Goal: Transaction & Acquisition: Purchase product/service

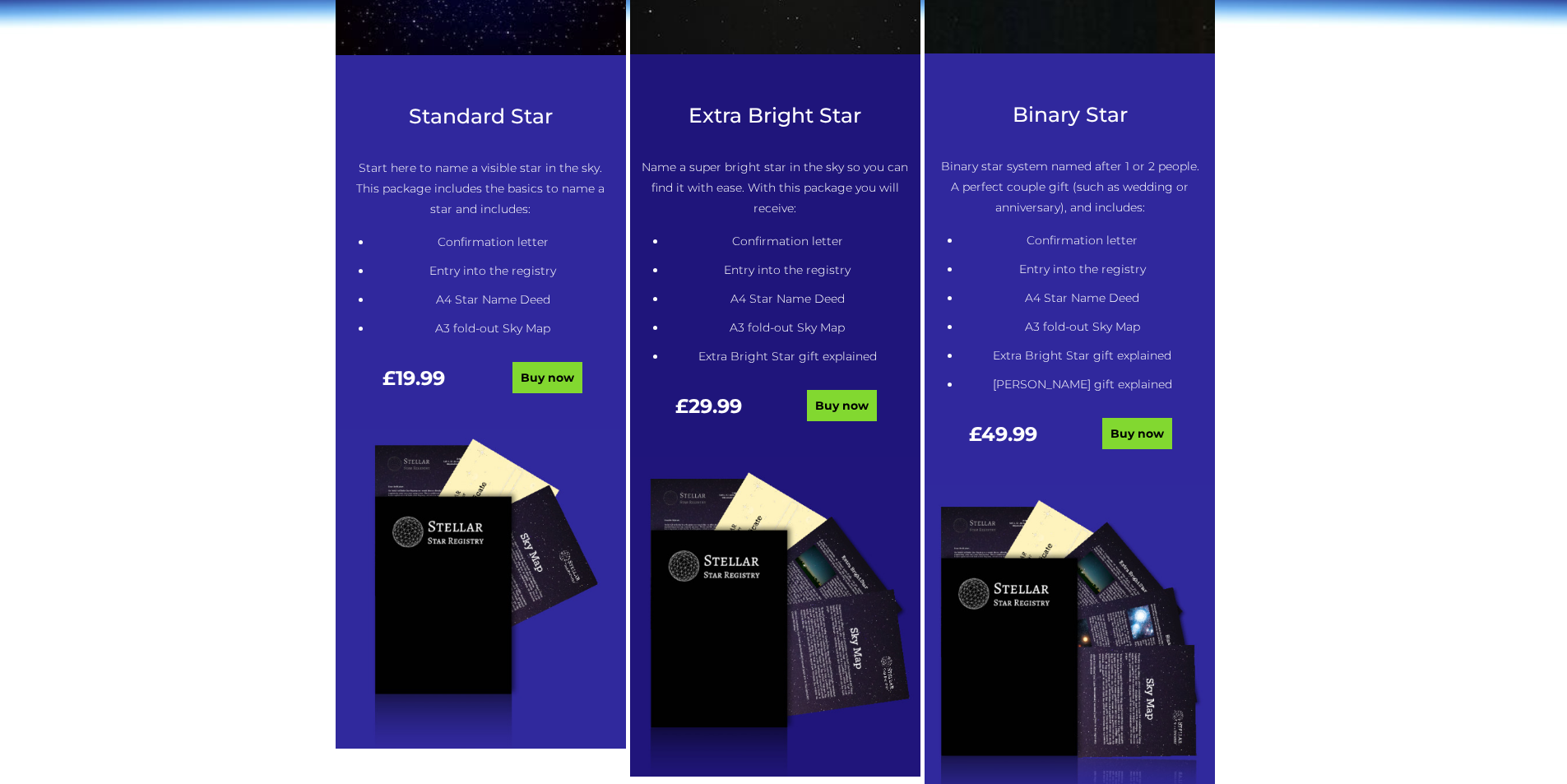
scroll to position [904, 0]
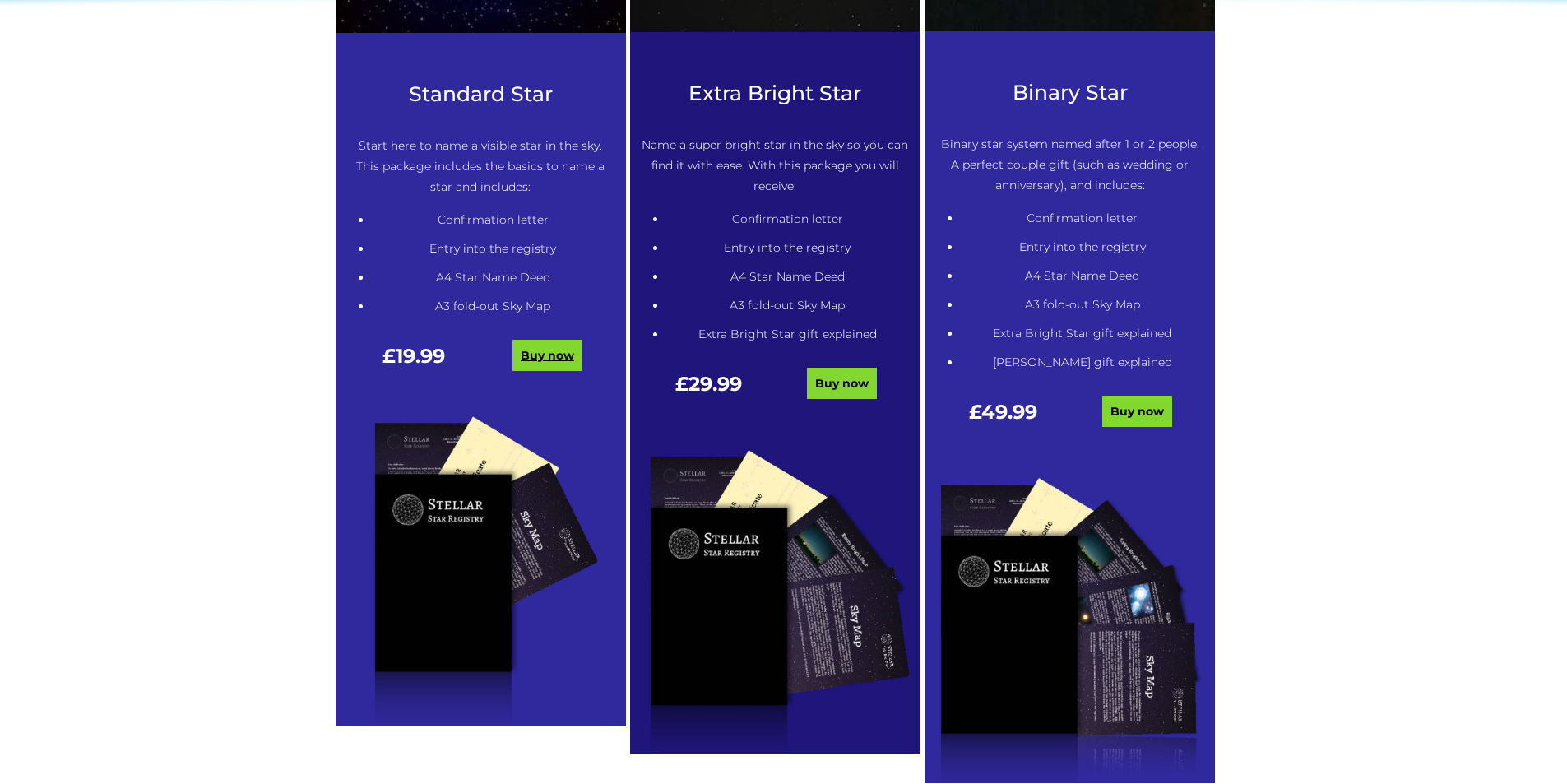
click at [556, 353] on link "Buy now" at bounding box center [547, 354] width 70 height 31
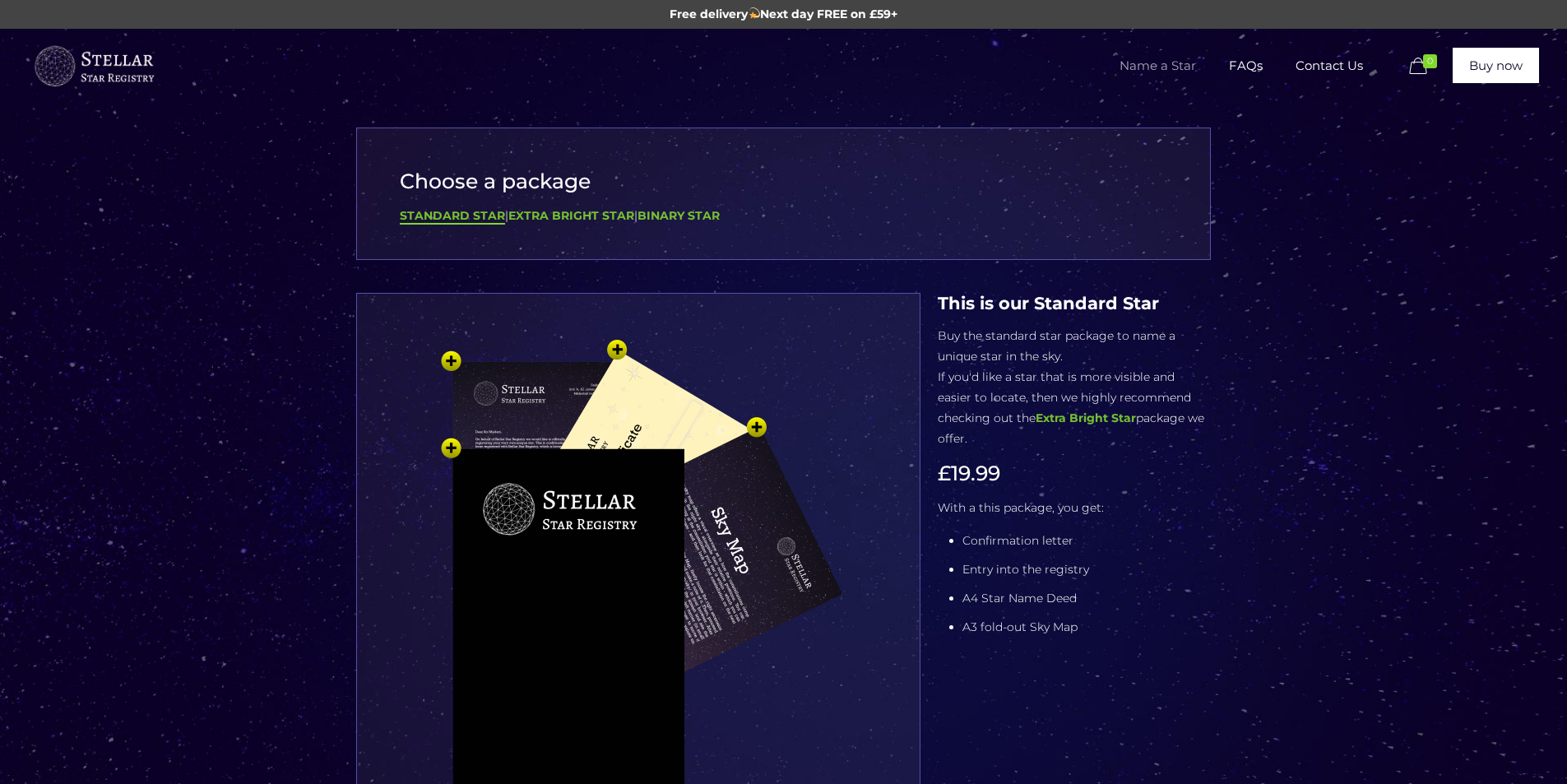
scroll to position [82, 0]
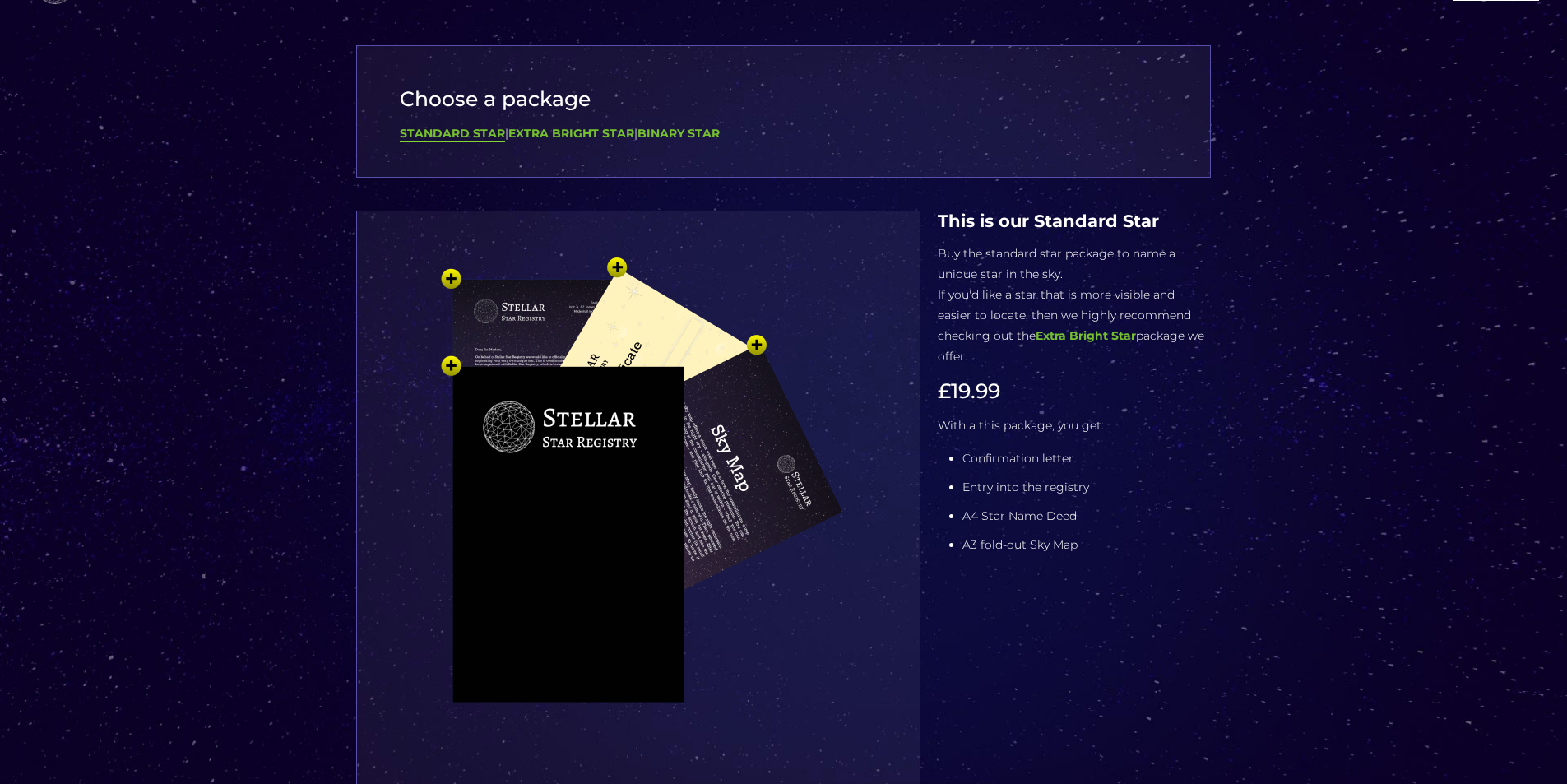
click at [620, 258] on img at bounding box center [638, 524] width 494 height 543
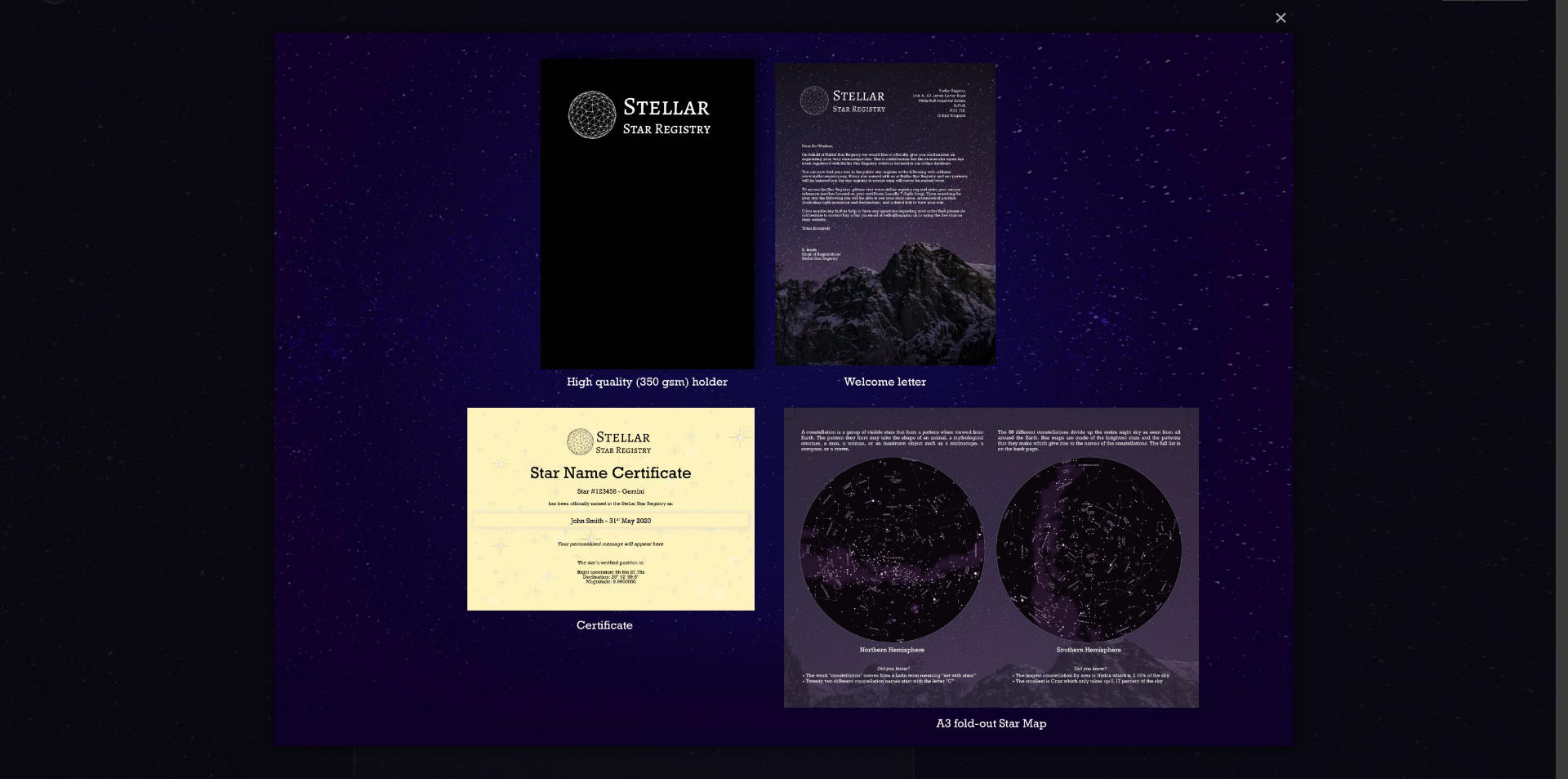
click at [1071, 534] on img at bounding box center [783, 389] width 1018 height 779
click at [1284, 16] on button "×" at bounding box center [782, 18] width 1018 height 36
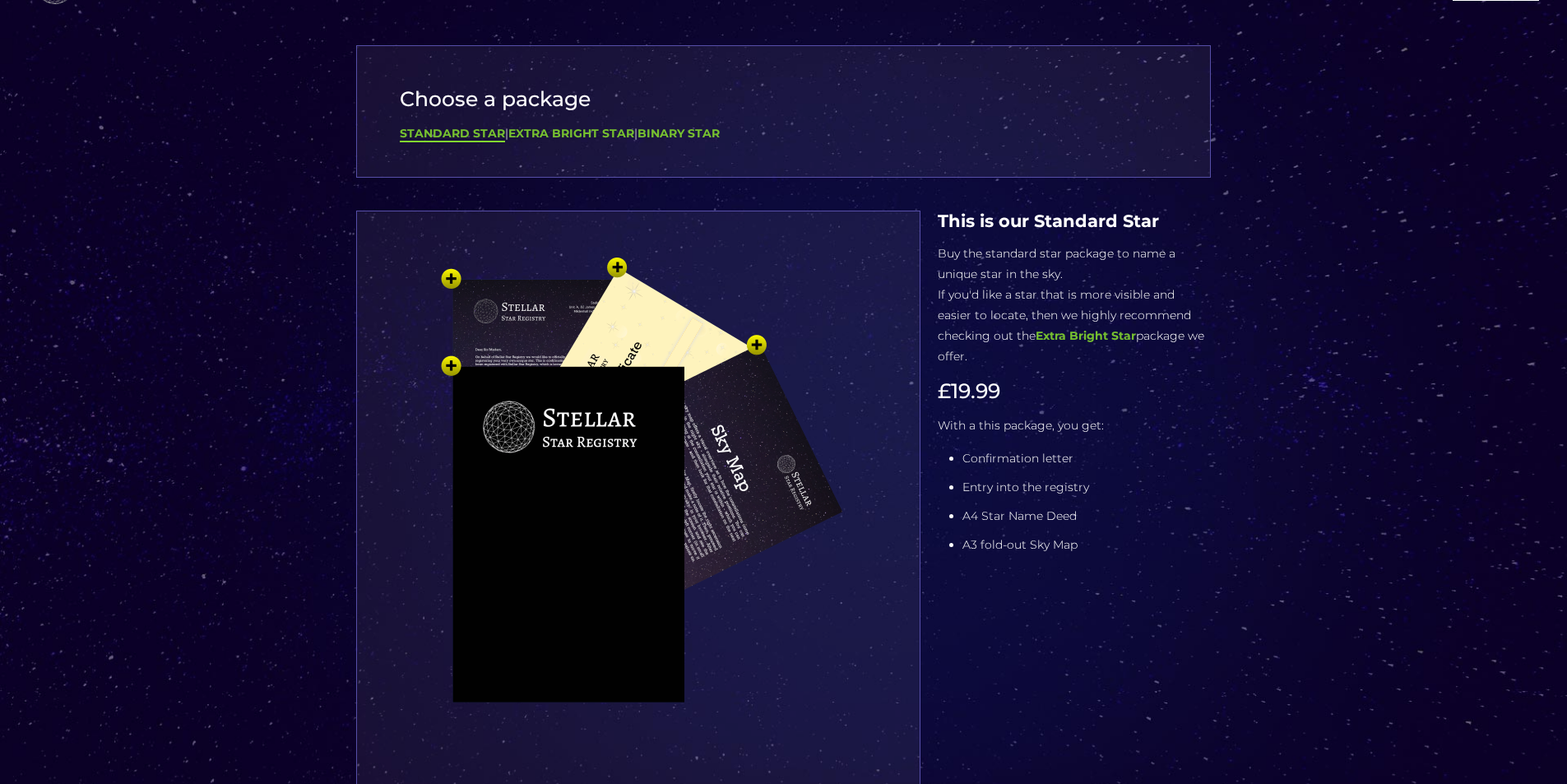
click at [451, 366] on img at bounding box center [638, 524] width 494 height 543
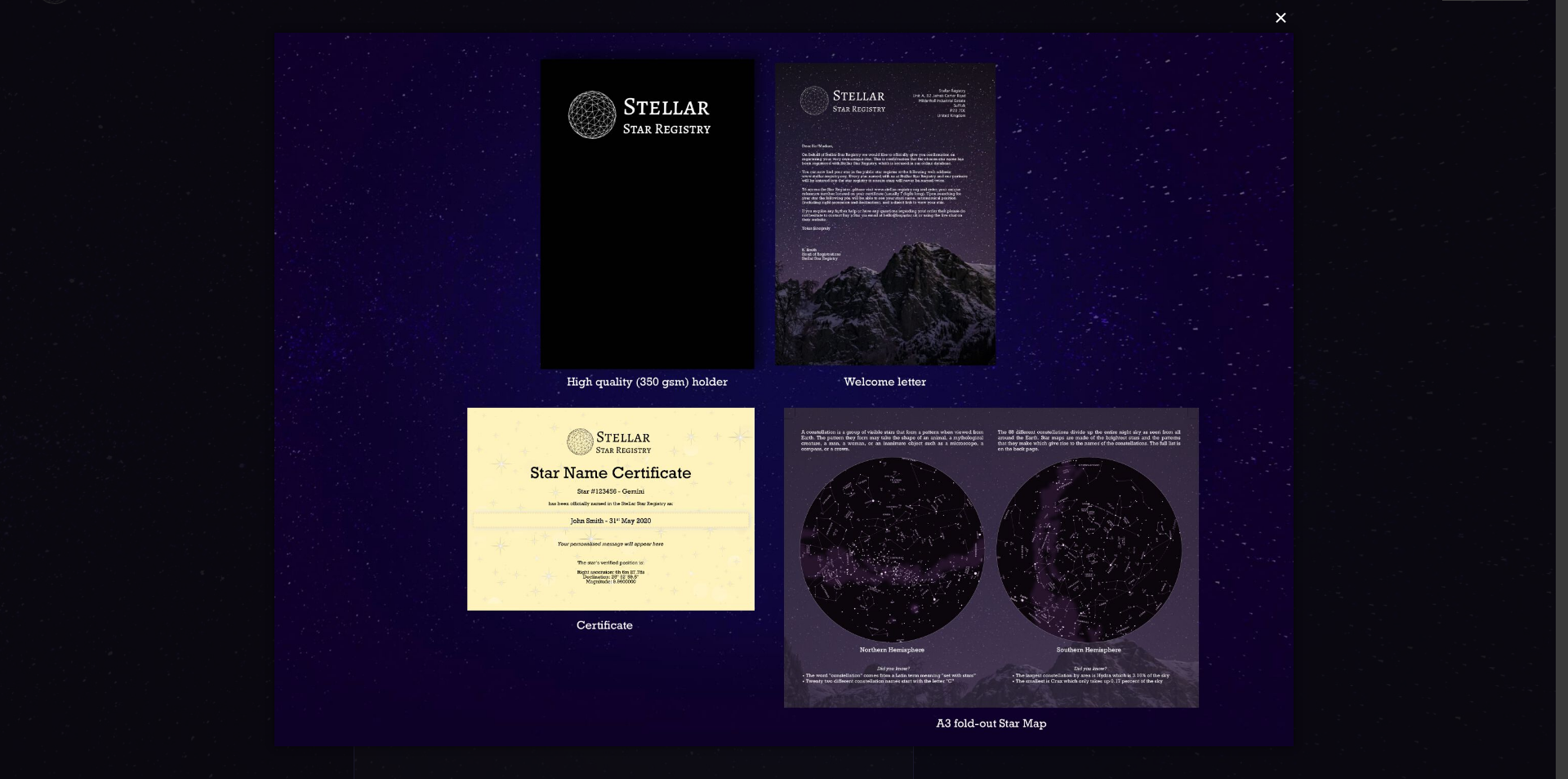
click at [1280, 18] on button "×" at bounding box center [782, 18] width 1018 height 36
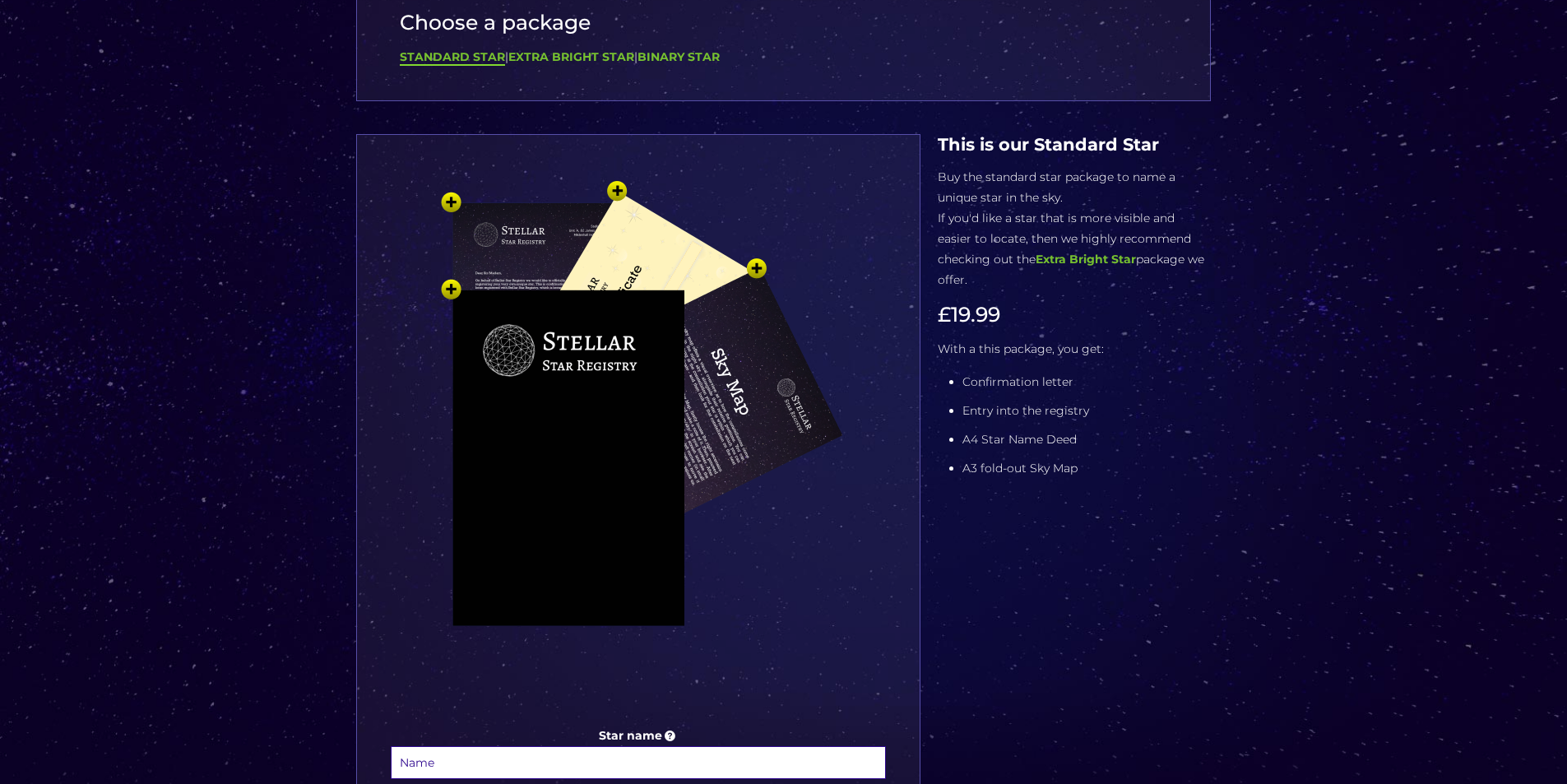
scroll to position [0, 0]
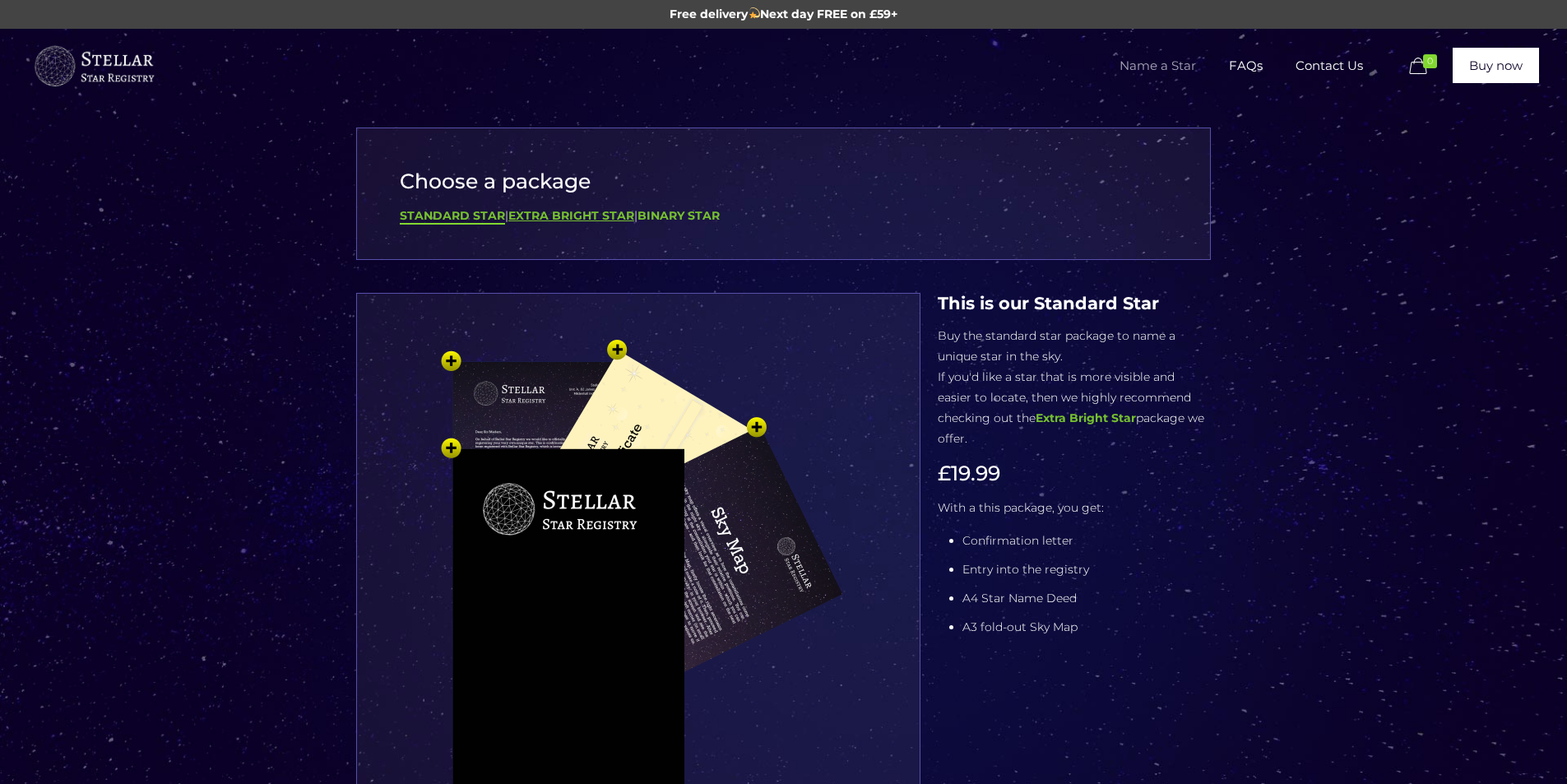
click at [589, 213] on b "Extra Bright Star" at bounding box center [572, 215] width 126 height 15
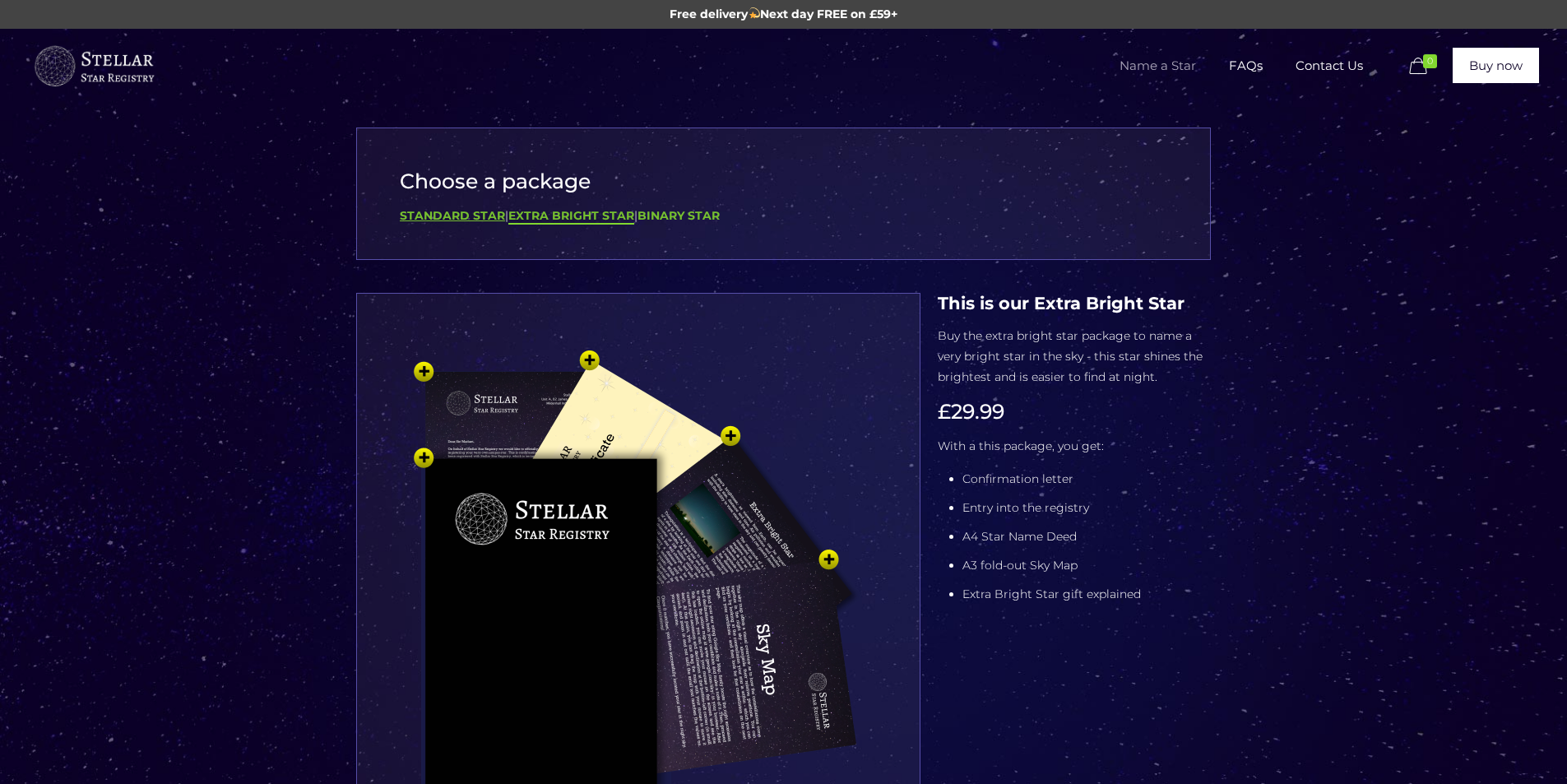
click at [479, 218] on b "Standard Star" at bounding box center [452, 215] width 105 height 15
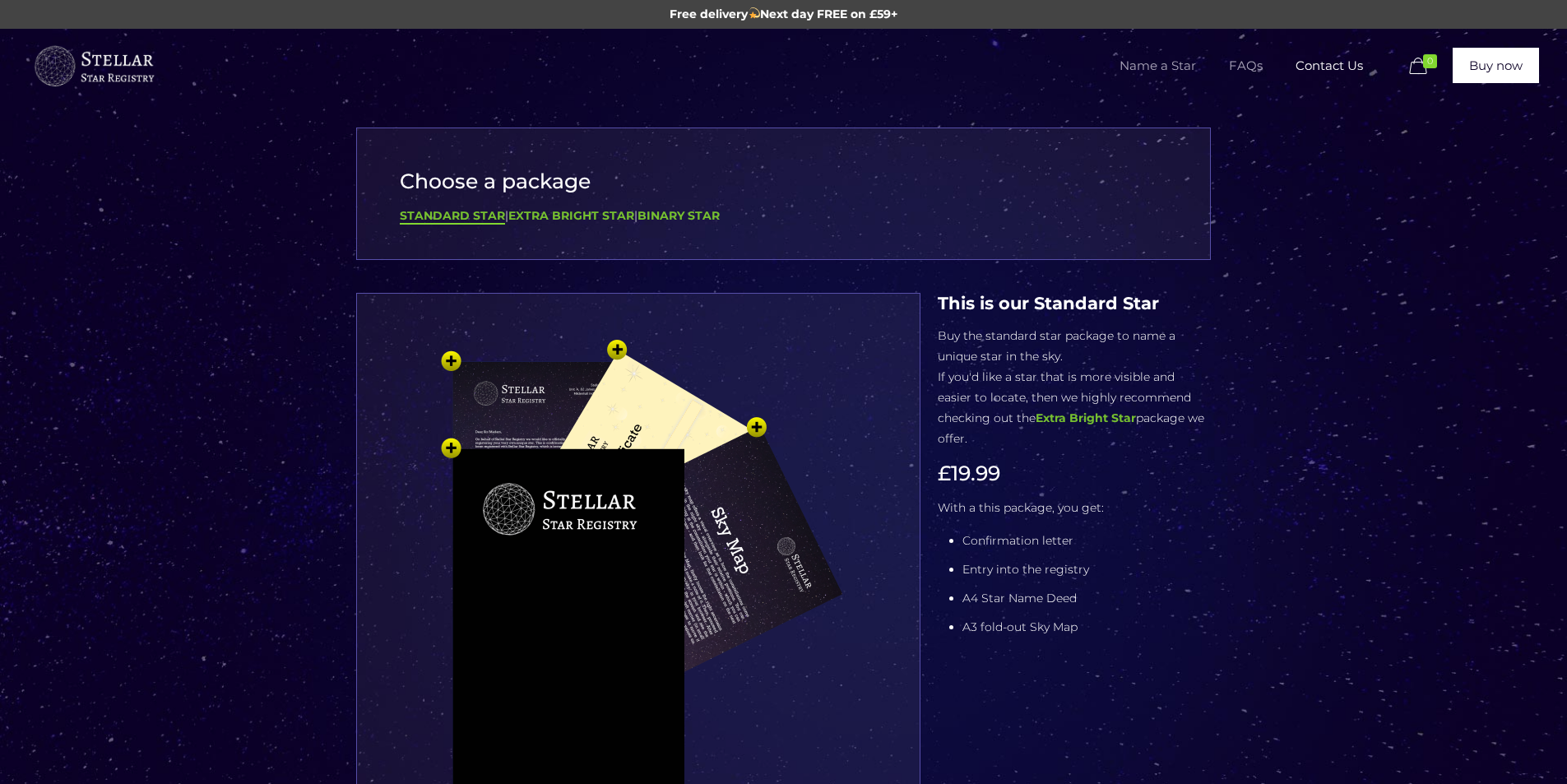
click at [1259, 58] on span "FAQs" at bounding box center [1245, 66] width 66 height 50
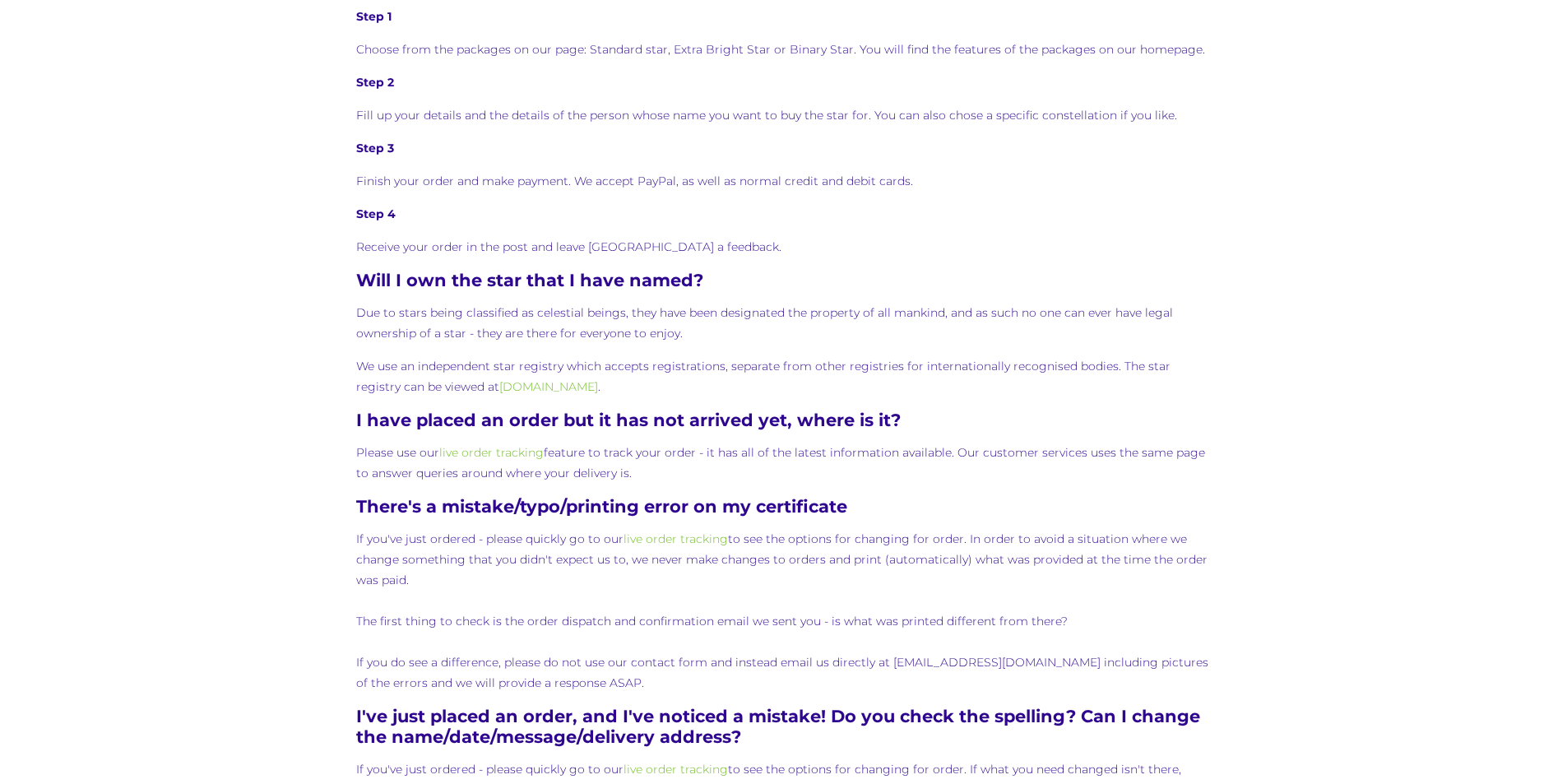
scroll to position [987, 0]
click at [499, 387] on link "[DOMAIN_NAME]" at bounding box center [548, 387] width 98 height 15
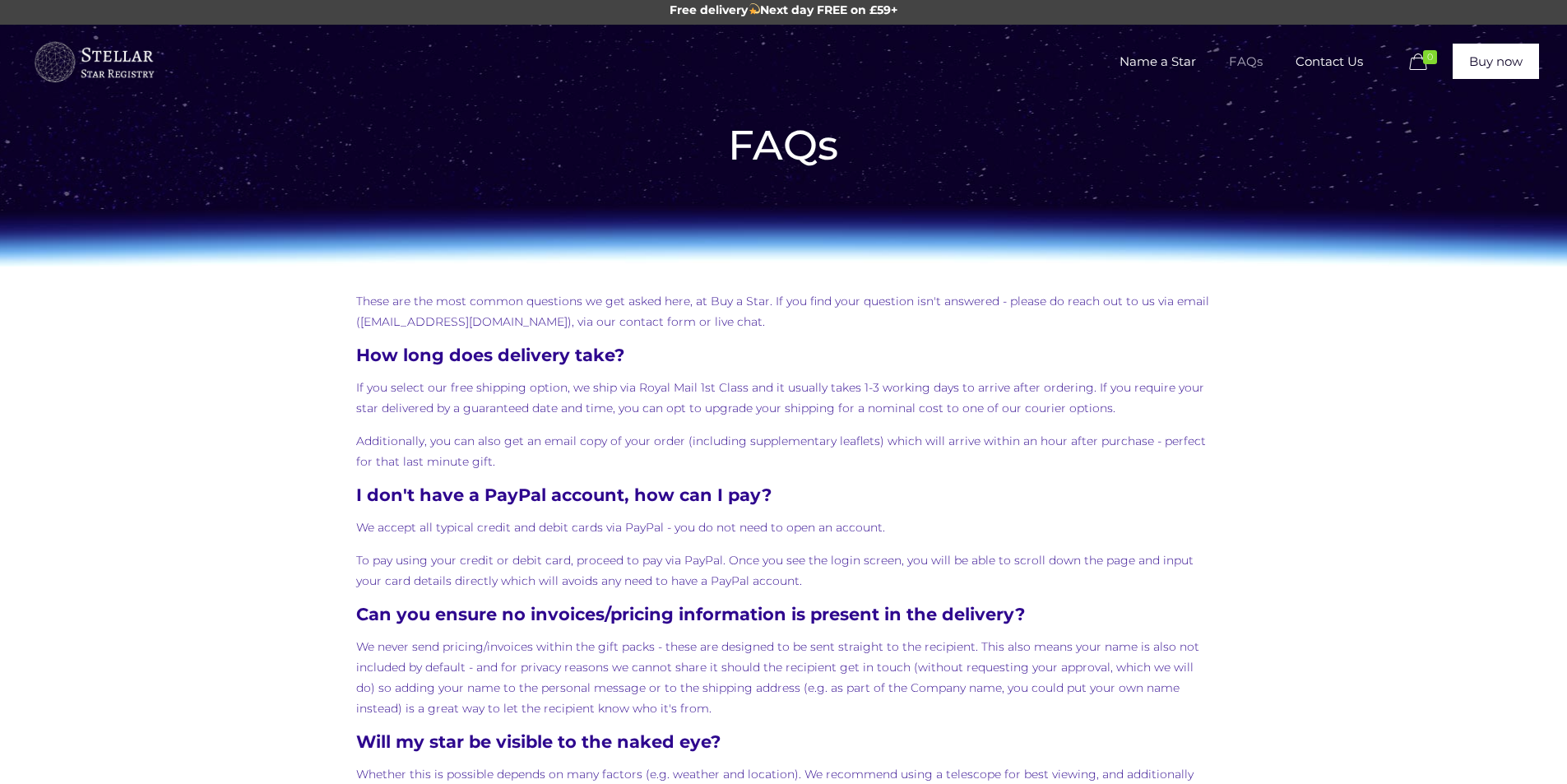
scroll to position [0, 0]
